Goal: Complete application form

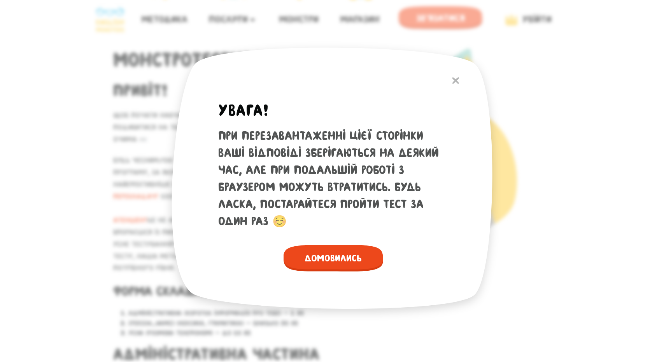
click at [360, 263] on span "Домовились" at bounding box center [333, 258] width 100 height 27
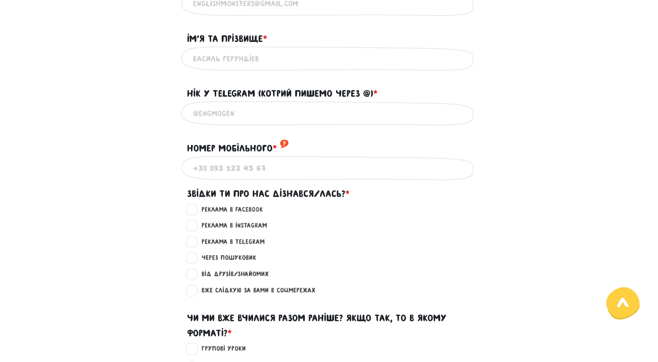
scroll to position [505, 0]
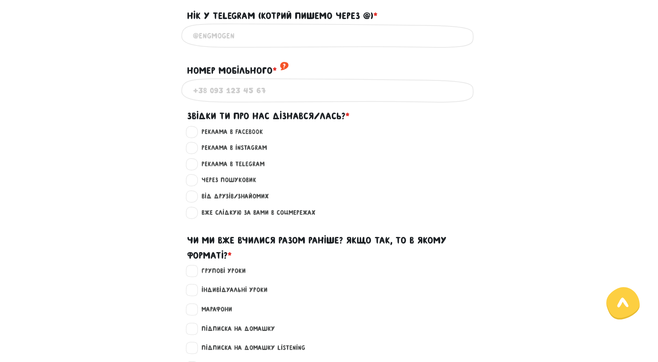
click at [240, 196] on label "Від друзів/знайомих ?" at bounding box center [232, 197] width 74 height 10
click at [195, 196] on input "Від друзів/знайомих ?" at bounding box center [192, 196] width 6 height 8
radio input "true"
click at [238, 196] on label "Від друзів/знайомих ?" at bounding box center [232, 197] width 74 height 10
click at [195, 196] on input "Від друзів/знайомих ?" at bounding box center [192, 196] width 6 height 8
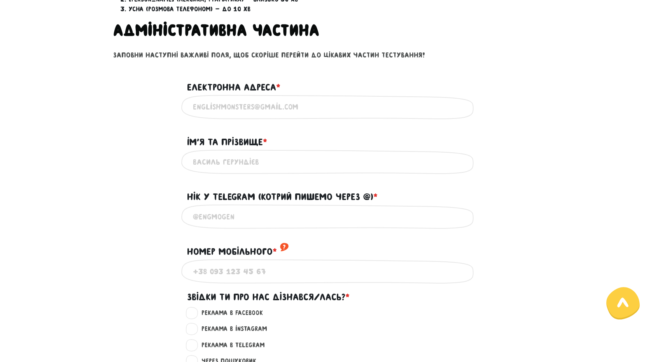
scroll to position [311, 0]
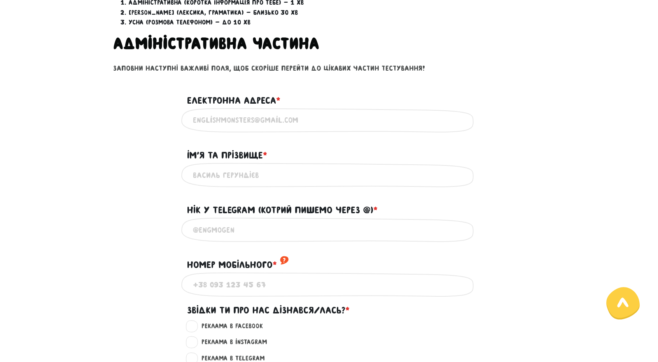
click at [240, 125] on input "Електронна адреса * ?" at bounding box center [329, 120] width 272 height 17
type input "[EMAIL_ADDRESS][DOMAIN_NAME]"
click at [265, 170] on input "Iм'я та прізвище * ?" at bounding box center [329, 174] width 272 height 17
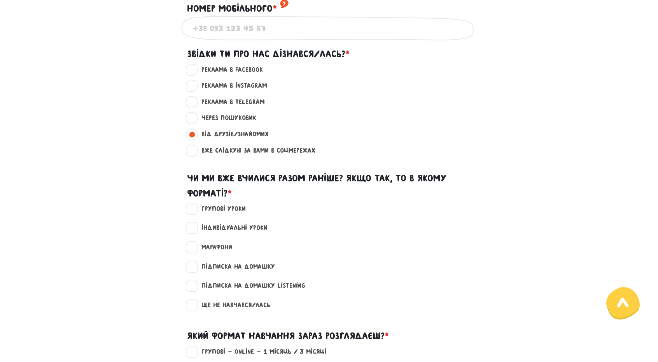
scroll to position [583, 0]
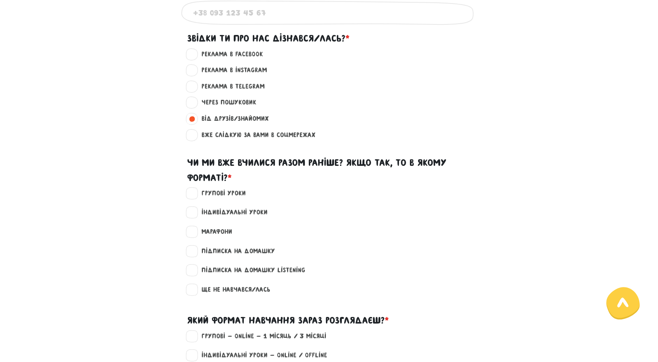
type input "[PERSON_NAME]-Рак [PERSON_NAME]"
click at [234, 293] on label "Ще не навчався/лась" at bounding box center [232, 290] width 75 height 10
click at [195, 293] on input "Ще не навчався/лась" at bounding box center [192, 289] width 6 height 8
checkbox input "true"
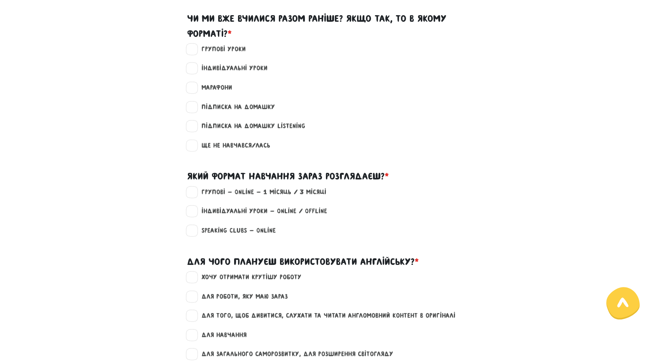
scroll to position [739, 0]
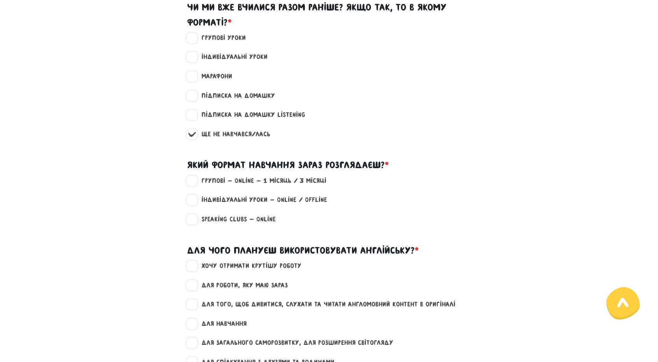
drag, startPoint x: 258, startPoint y: 205, endPoint x: 248, endPoint y: 210, distance: 11.5
click at [257, 205] on label "Індивідуальні уроки - Online / Offline" at bounding box center [261, 200] width 132 height 10
click at [195, 203] on input "Індивідуальні уроки - Online / Offline" at bounding box center [192, 199] width 6 height 8
checkbox input "true"
click at [241, 222] on label "Speaking clubs - Online" at bounding box center [235, 220] width 81 height 10
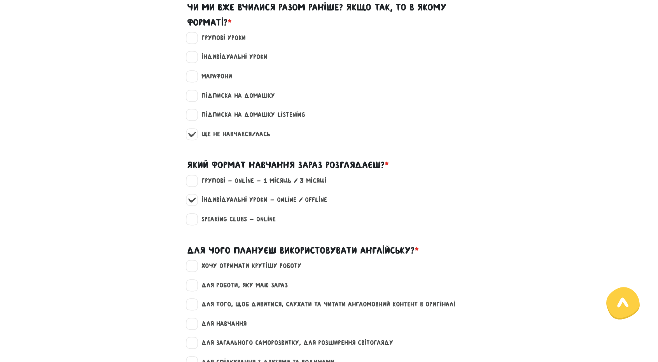
click at [195, 222] on input "Speaking clubs - Online" at bounding box center [192, 219] width 6 height 8
click at [243, 223] on label "Speaking clubs - Online" at bounding box center [235, 220] width 81 height 10
click at [195, 222] on input "Speaking clubs - Online" at bounding box center [192, 219] width 6 height 8
checkbox input "false"
click at [255, 201] on label "Індивідуальні уроки - Online / Offline" at bounding box center [261, 200] width 132 height 10
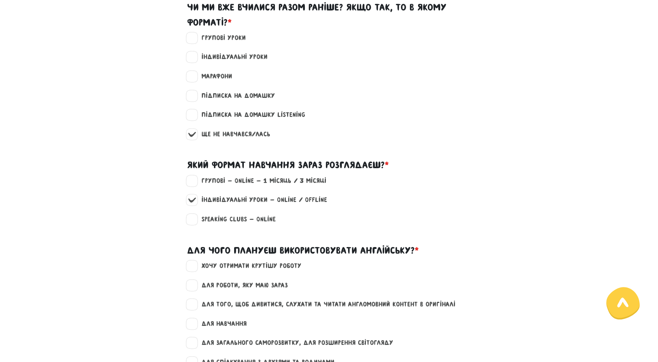
click at [195, 201] on input "Індивідуальні уроки - Online / Offline" at bounding box center [192, 199] width 6 height 8
checkbox input "false"
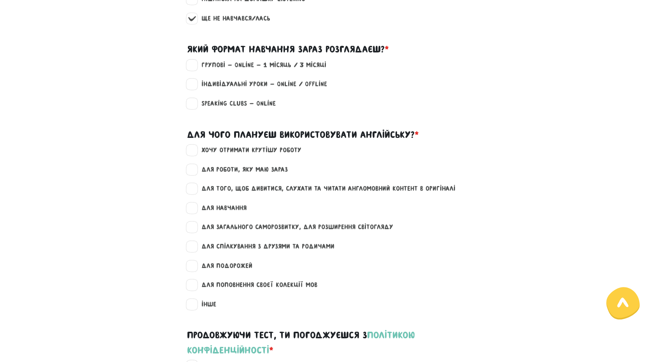
scroll to position [855, 0]
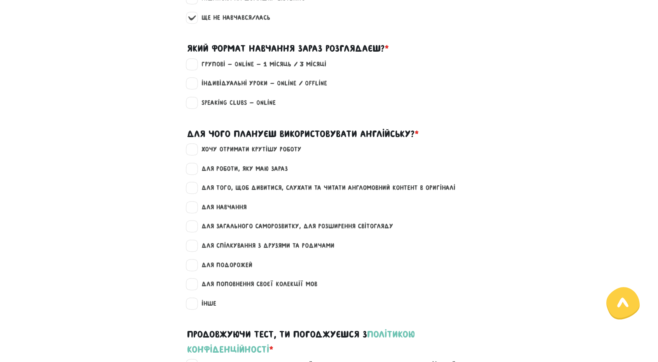
click at [332, 231] on label "для загального саморозвитку, для розширення світогляду" at bounding box center [294, 227] width 198 height 10
click at [195, 229] on input "для загального саморозвитку, для розширення світогляду" at bounding box center [192, 226] width 6 height 8
checkbox input "true"
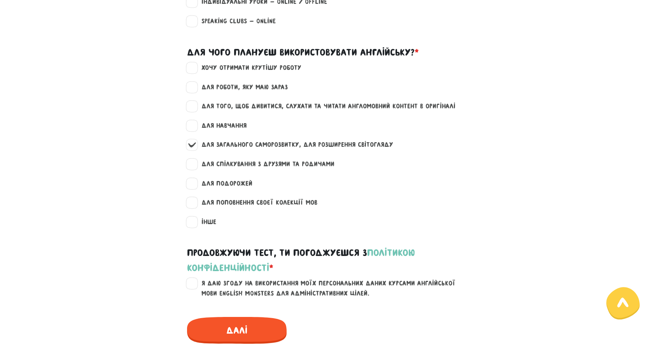
scroll to position [933, 0]
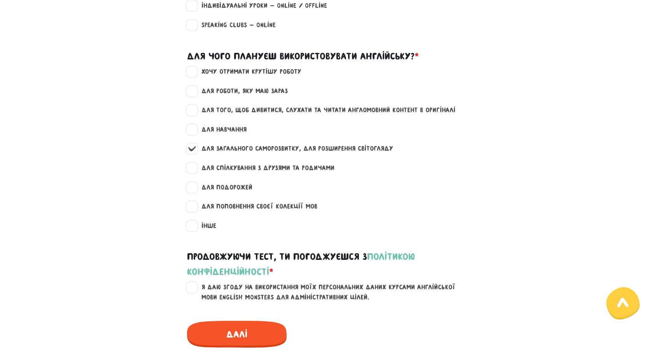
click at [268, 77] on label "хочу отримати крутішу роботу" at bounding box center [248, 72] width 107 height 10
click at [195, 75] on input "хочу отримати крутішу роботу" at bounding box center [192, 71] width 6 height 8
checkbox input "true"
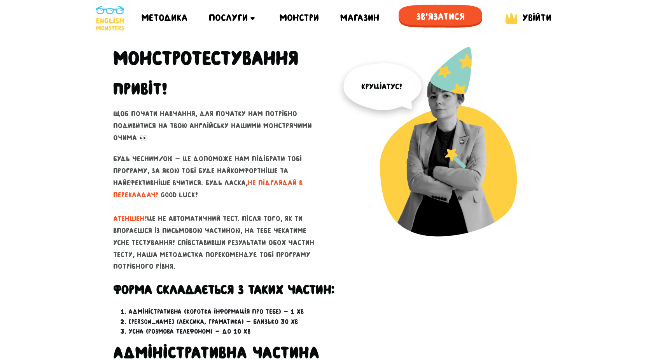
scroll to position [0, 0]
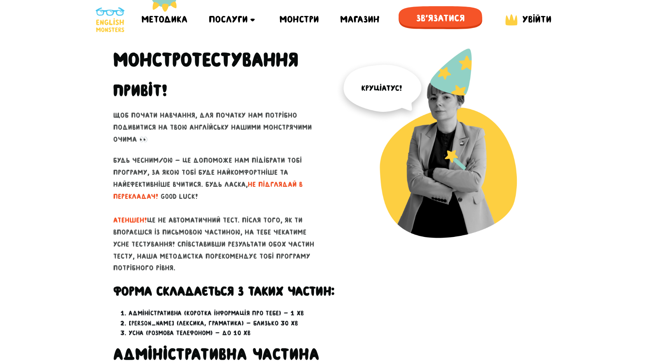
click at [147, 19] on div "Методика" at bounding box center [165, 19] width 46 height 39
